Goal: Task Accomplishment & Management: Complete application form

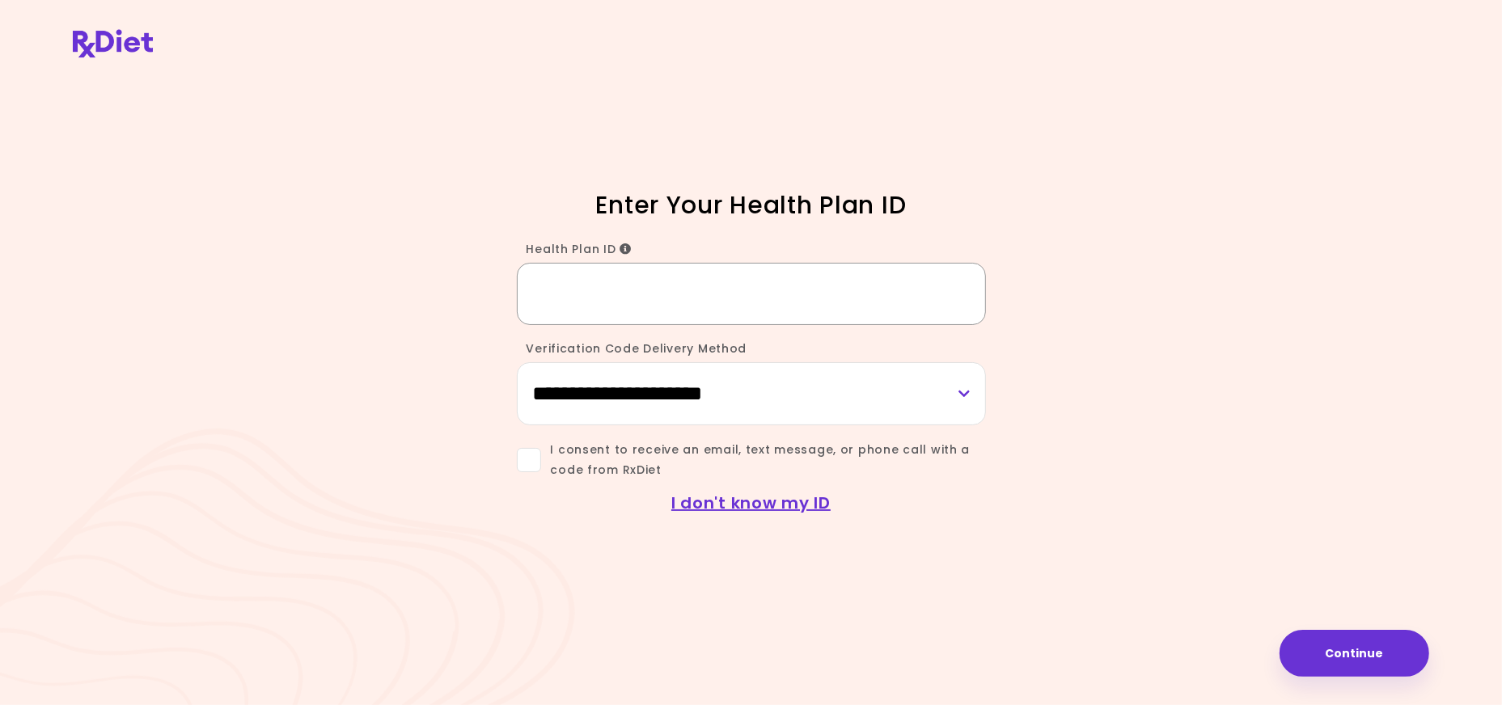
click at [592, 292] on input "Health Plan ID" at bounding box center [751, 294] width 469 height 62
click at [1367, 651] on button "Continue" at bounding box center [1354, 653] width 150 height 47
